Goal: Transaction & Acquisition: Download file/media

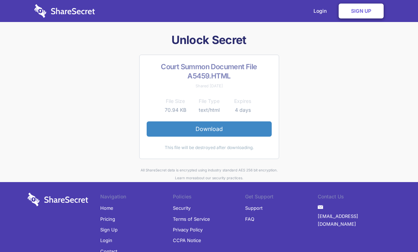
click at [242, 122] on link "Download" at bounding box center [209, 128] width 125 height 15
